Goal: Check status: Check status

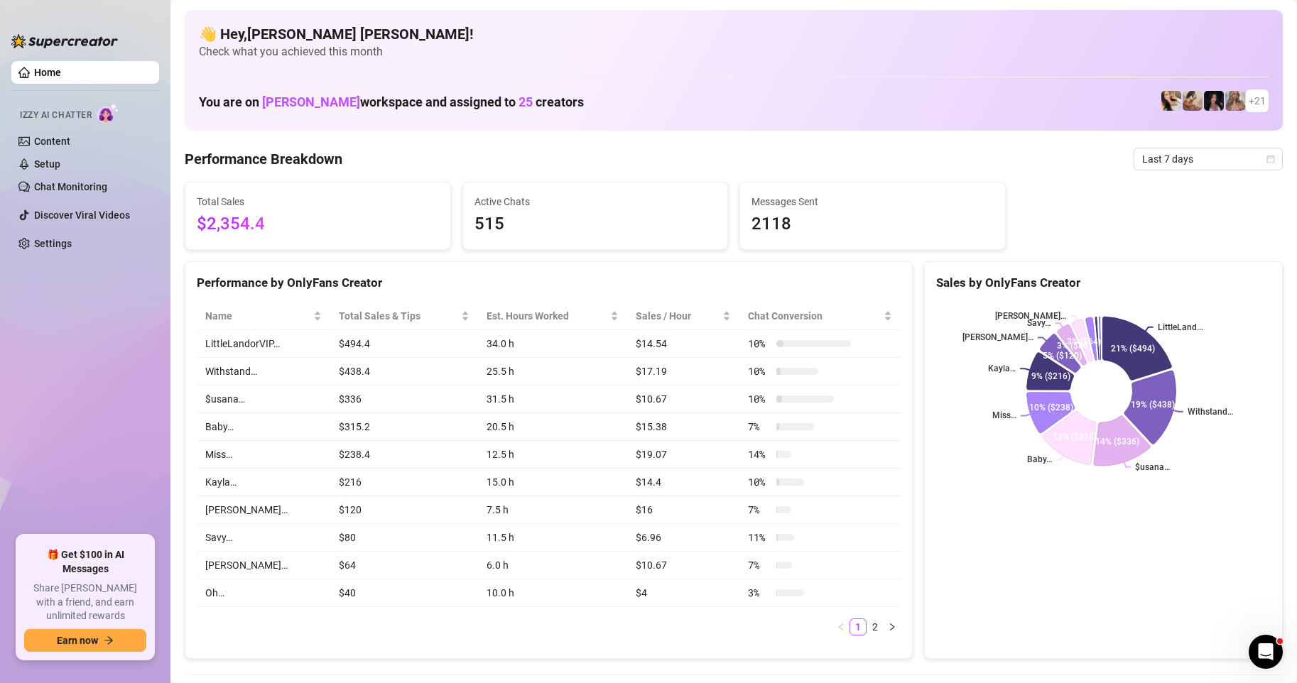
drag, startPoint x: 1256, startPoint y: 160, endPoint x: 1265, endPoint y: 193, distance: 34.0
click at [1267, 160] on icon "calendar" at bounding box center [1271, 159] width 9 height 9
click at [1267, 160] on icon "calendar" at bounding box center [1271, 159] width 8 height 8
click at [1177, 271] on div "Custom date" at bounding box center [1196, 279] width 126 height 16
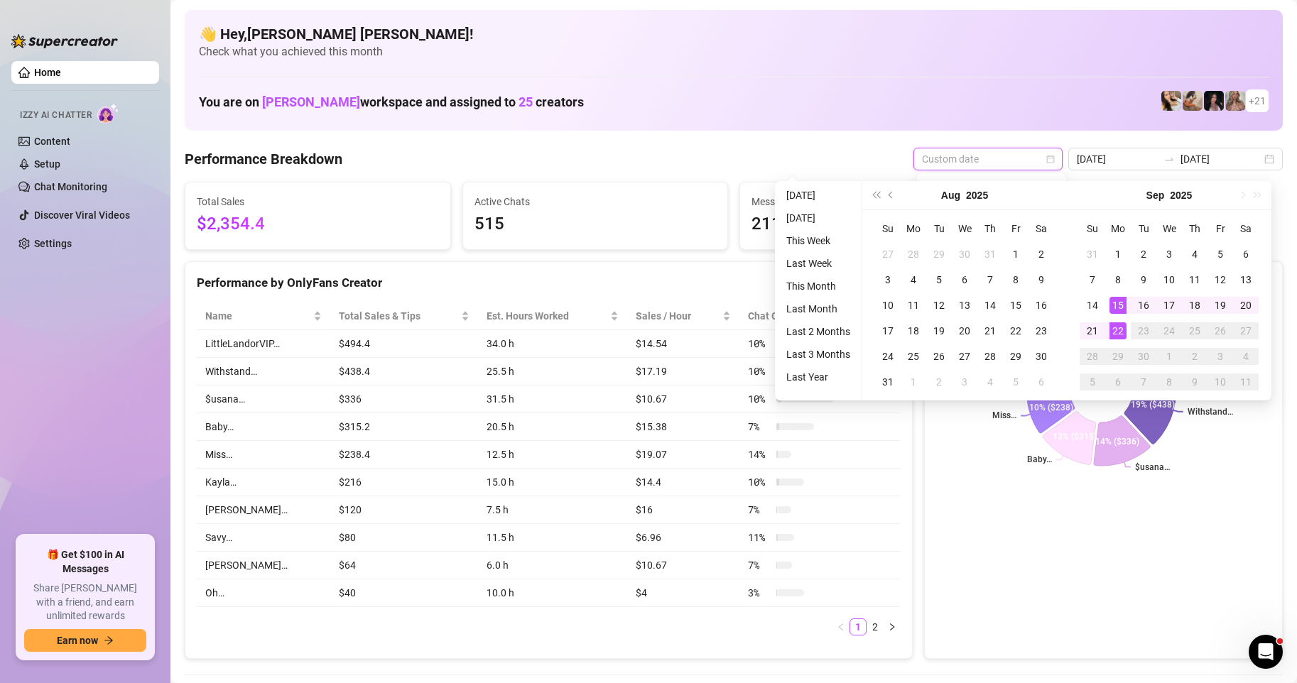
type input "[DATE]"
click at [1118, 336] on div "22" at bounding box center [1118, 331] width 17 height 17
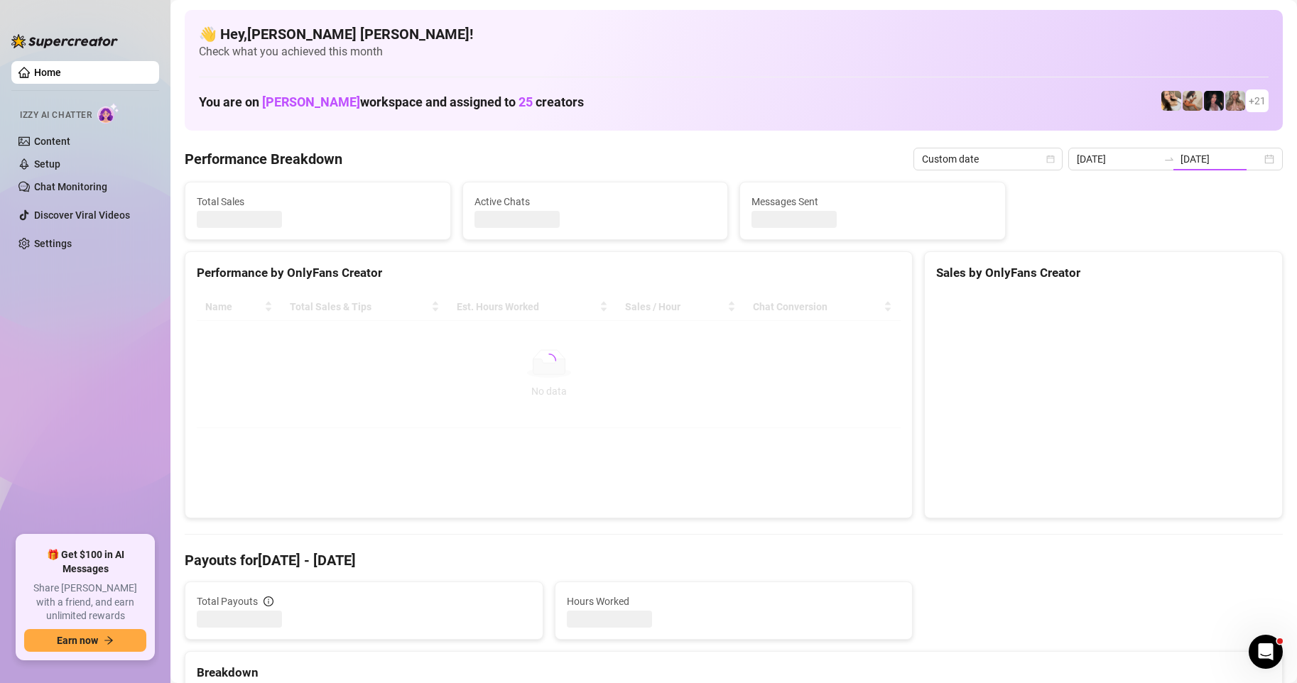
type input "[DATE]"
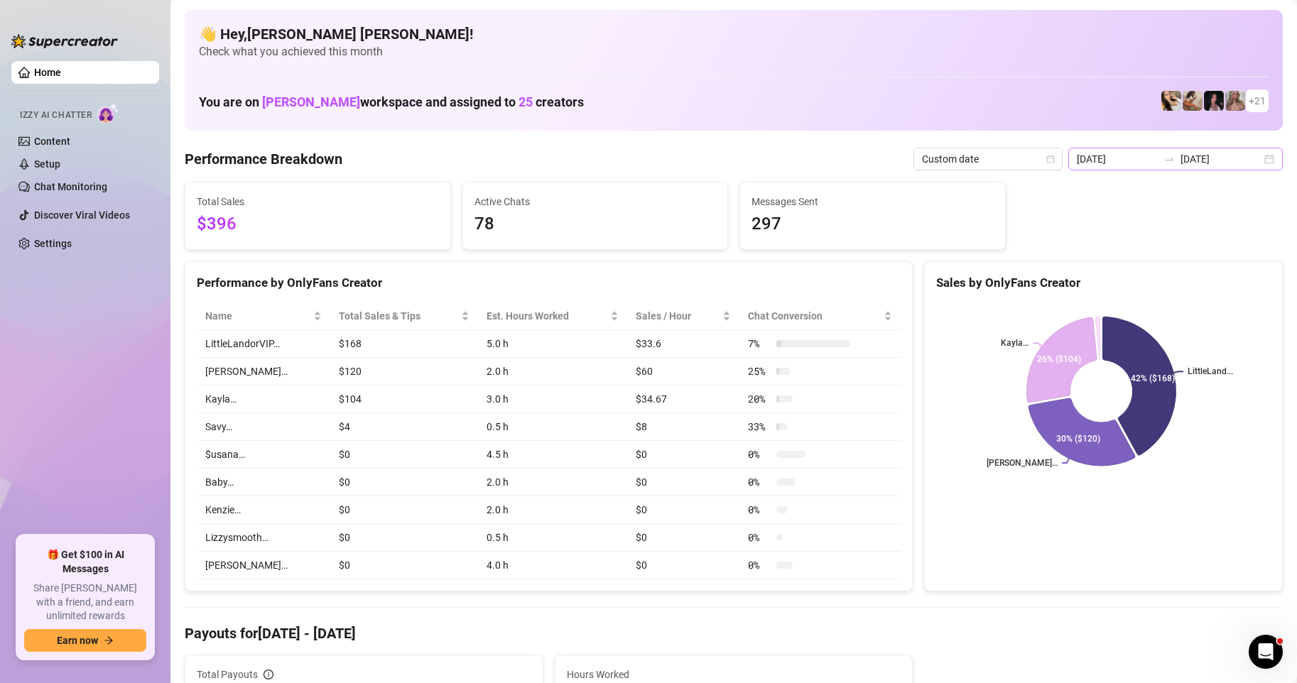
click at [1260, 162] on div "[DATE] [DATE]" at bounding box center [1176, 159] width 215 height 23
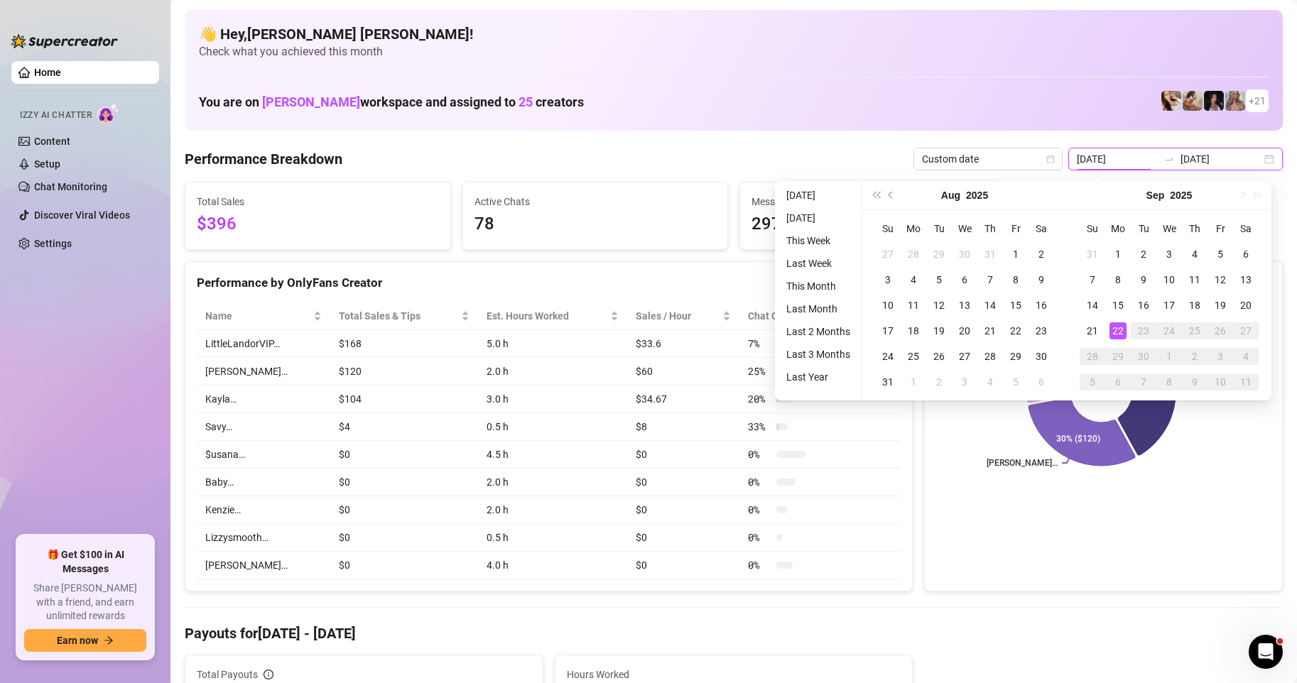
type input "[DATE]"
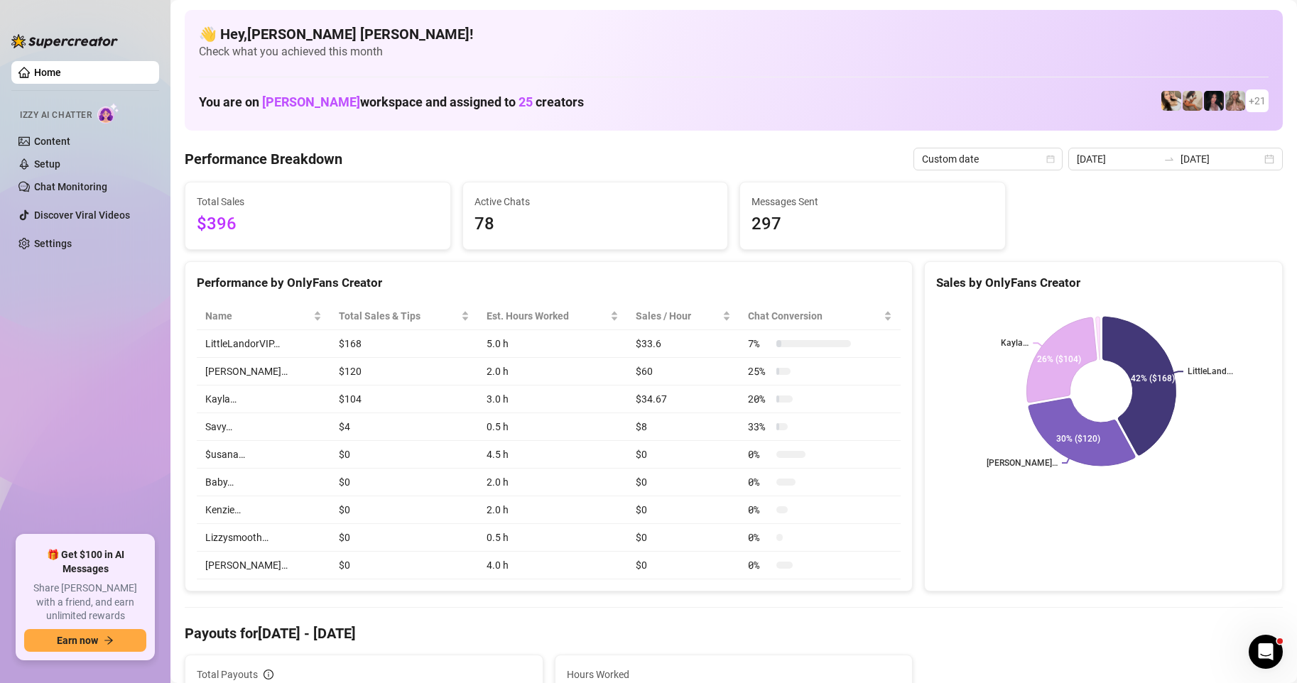
click at [951, 524] on div "Sales by OnlyFans Creator LittleLand... [PERSON_NAME]… [PERSON_NAME]… 42% ($168…" at bounding box center [1103, 426] width 359 height 331
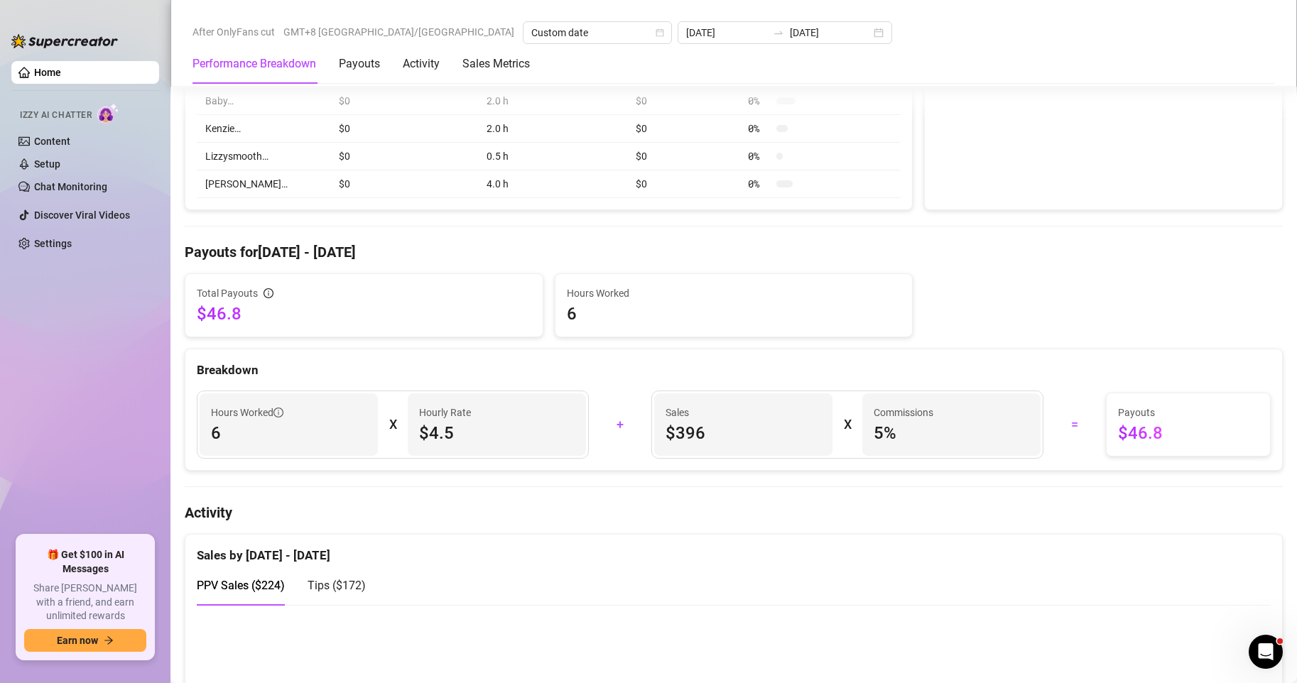
scroll to position [568, 0]
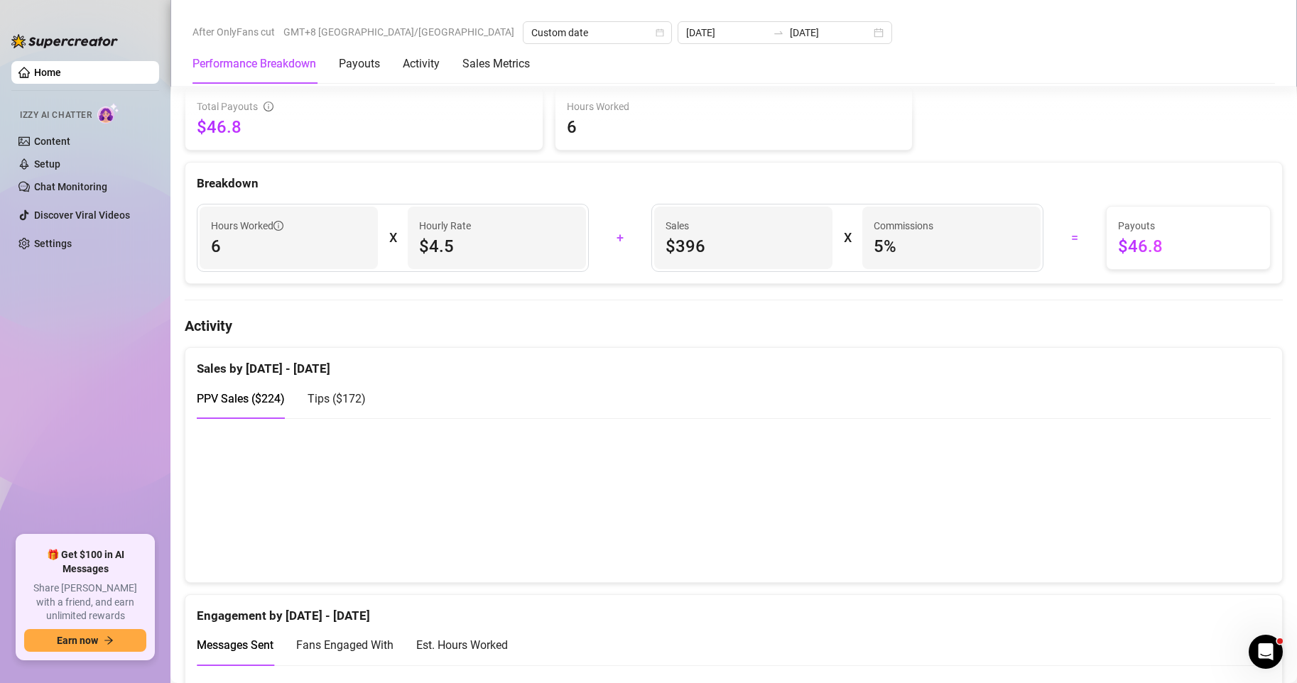
click at [349, 408] on div "Tips ( $172 )" at bounding box center [337, 399] width 58 height 18
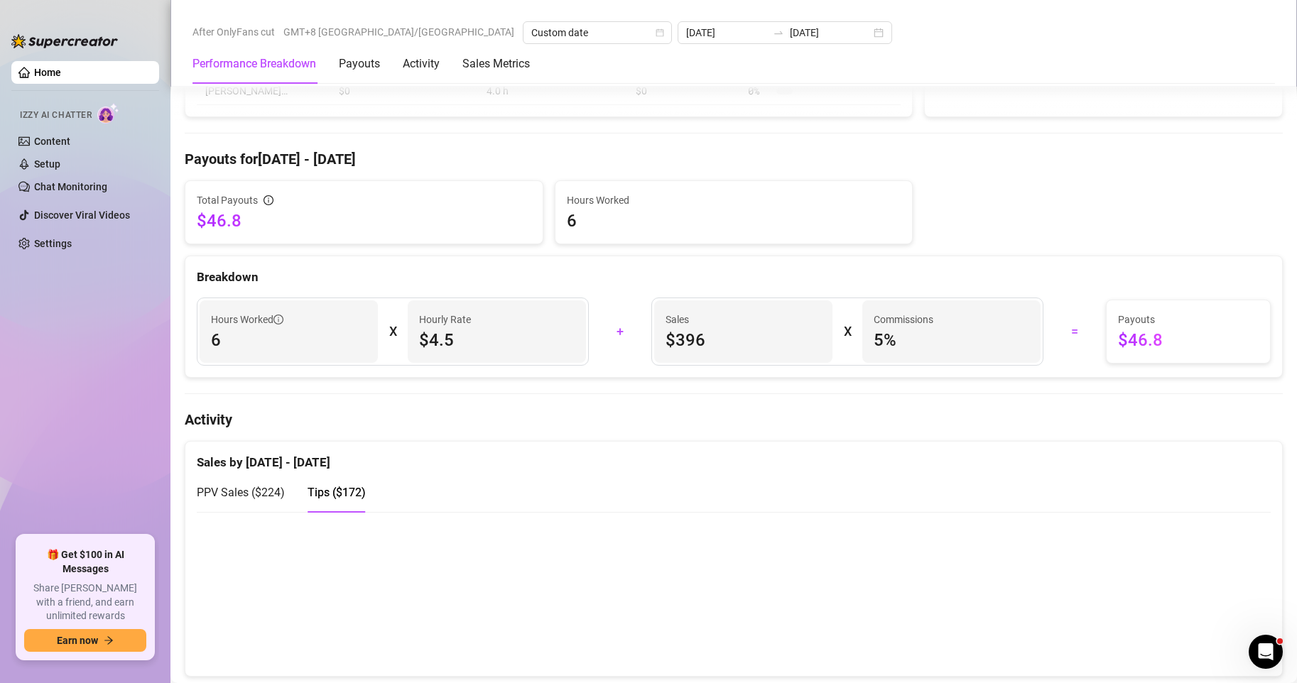
scroll to position [453, 0]
